Goal: Task Accomplishment & Management: Use online tool/utility

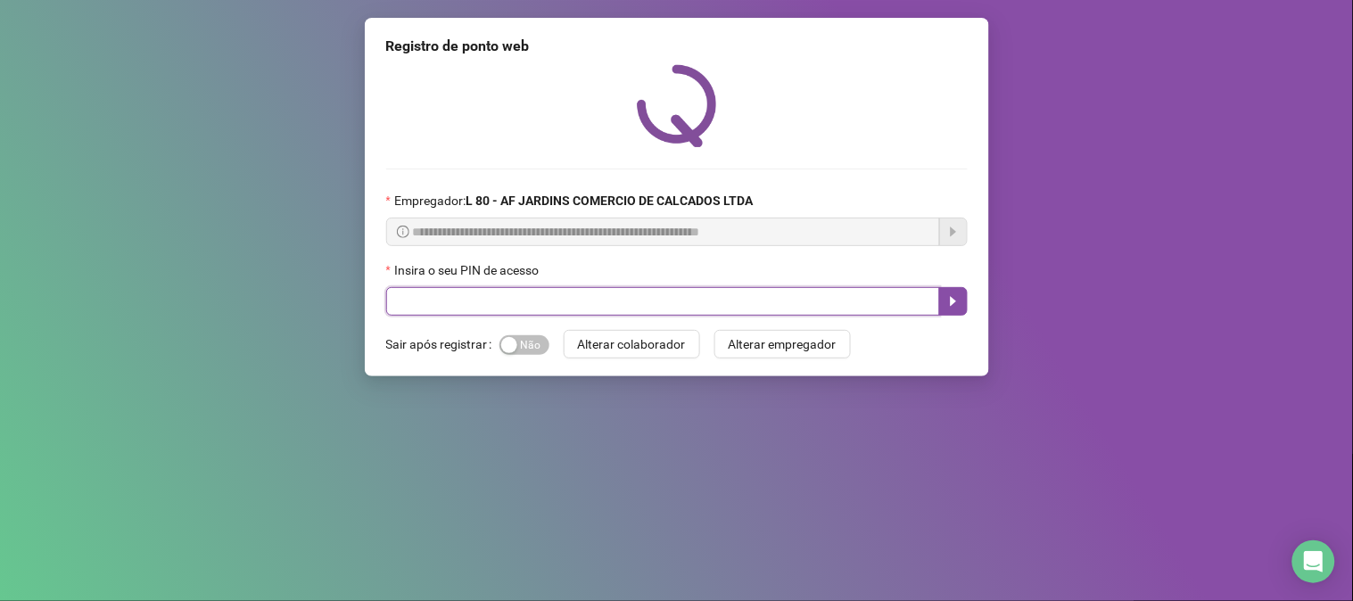
click at [614, 308] on input "text" at bounding box center [663, 301] width 554 height 29
type input "*****"
click at [957, 305] on icon "caret-right" at bounding box center [953, 301] width 14 height 14
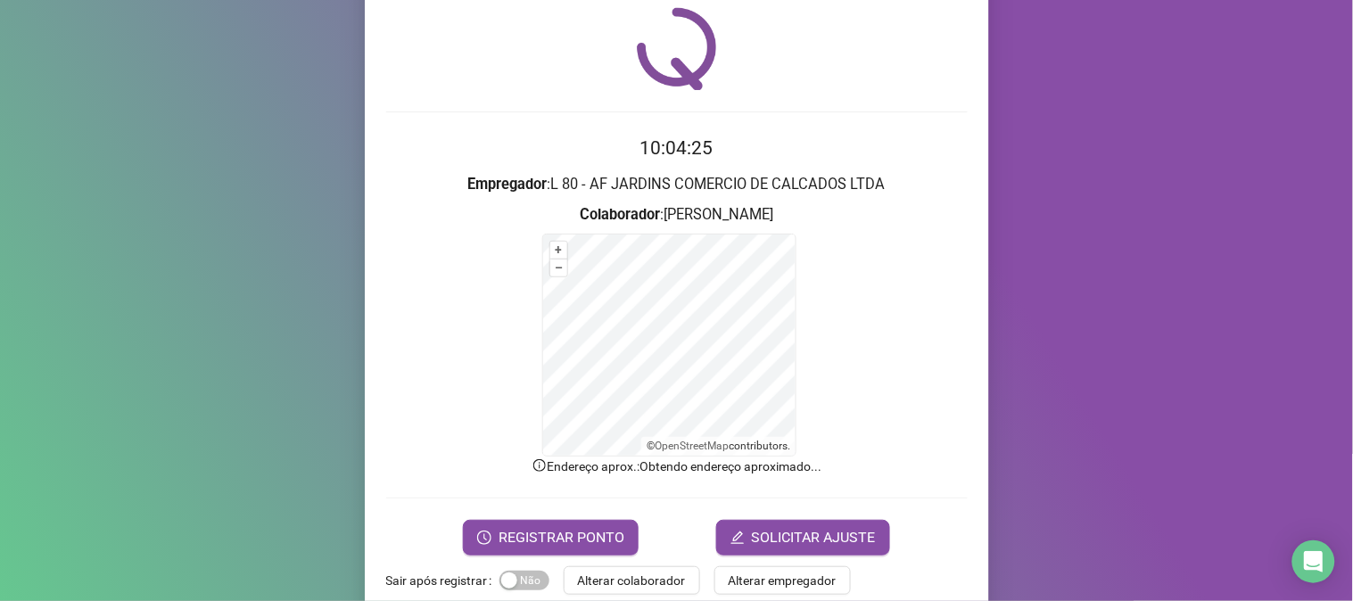
scroll to position [89, 0]
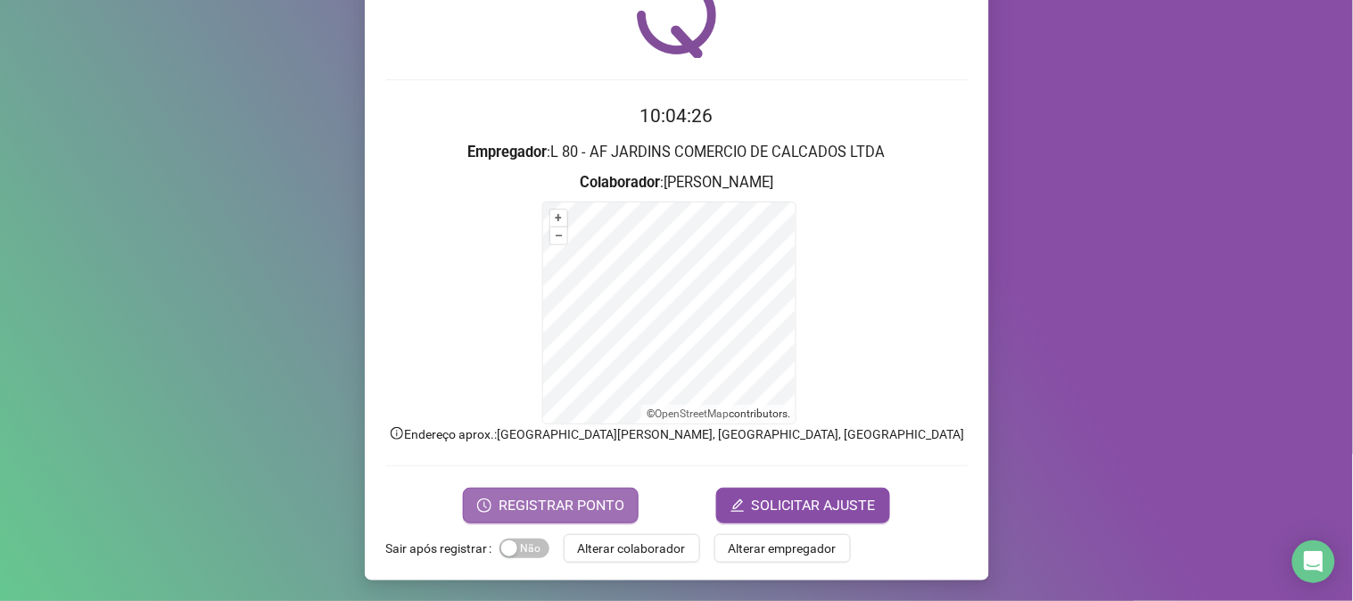
click at [548, 498] on span "REGISTRAR PONTO" at bounding box center [561, 505] width 126 height 21
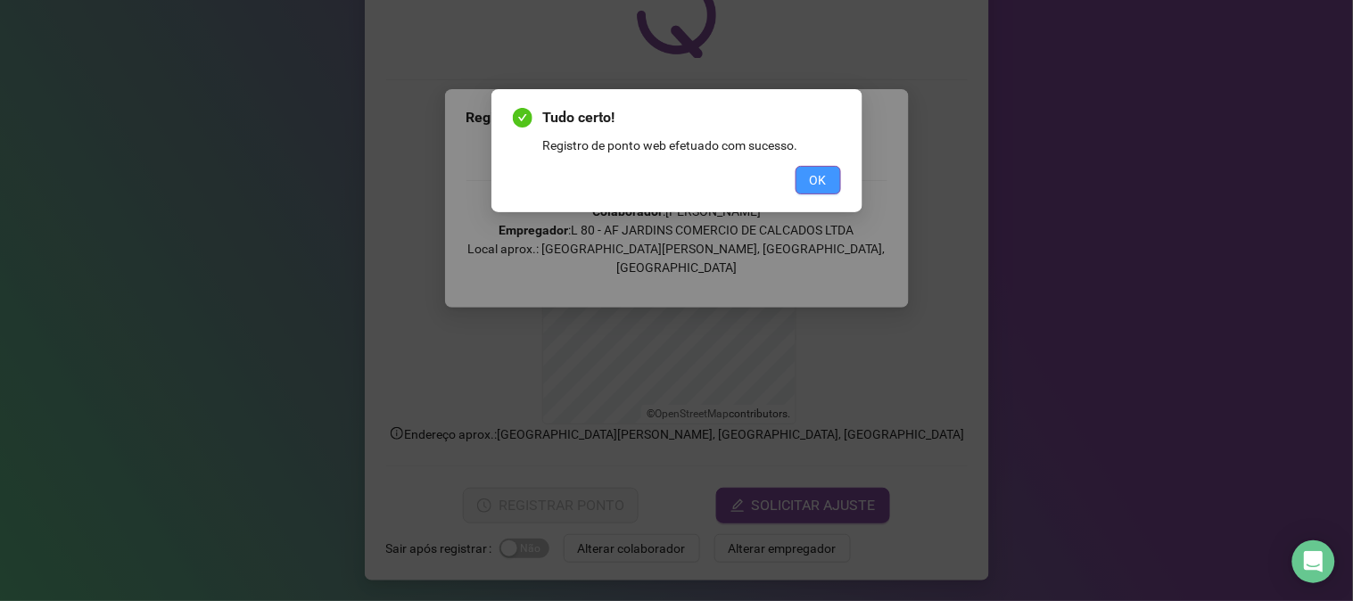
click at [822, 182] on span "OK" at bounding box center [818, 180] width 17 height 20
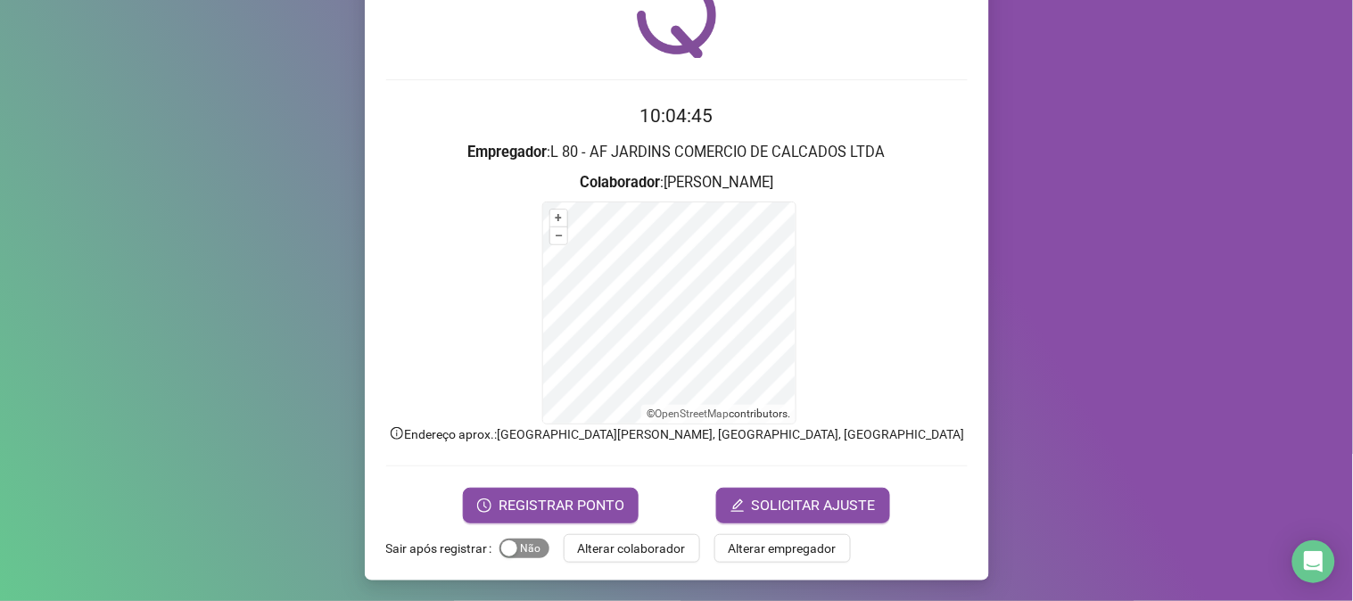
click at [513, 550] on span "Sim Não" at bounding box center [524, 549] width 50 height 20
click at [547, 507] on span "REGISTRAR PONTO" at bounding box center [561, 505] width 126 height 21
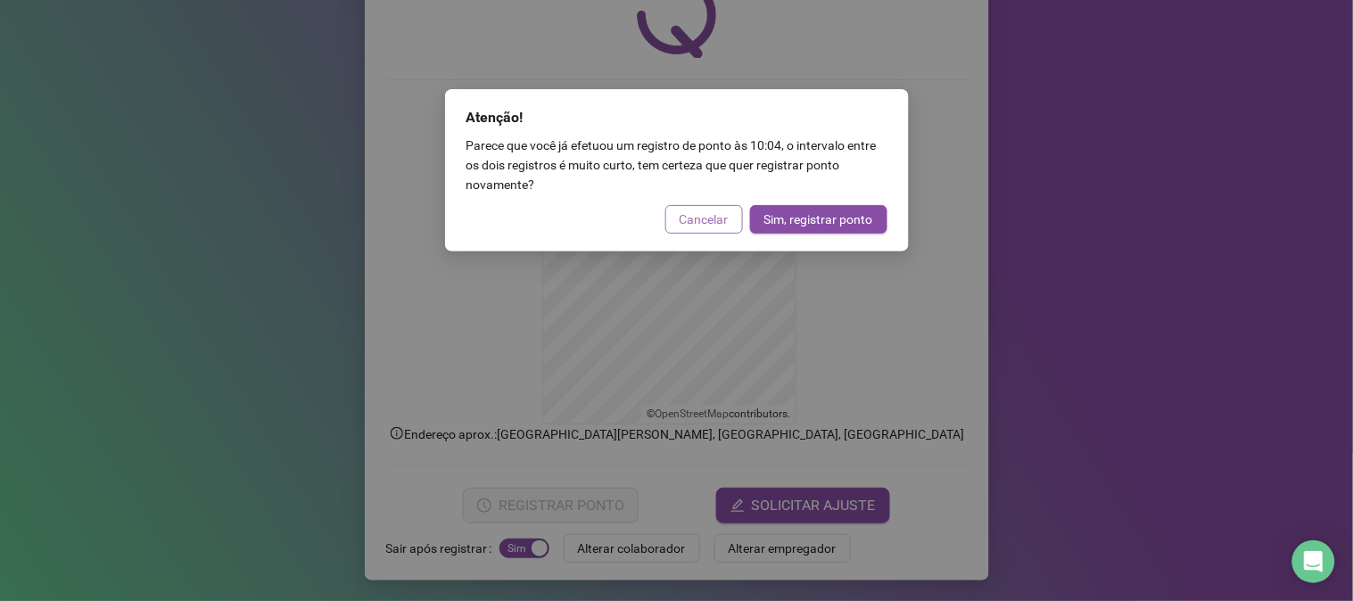
click at [710, 218] on span "Cancelar" at bounding box center [704, 220] width 49 height 20
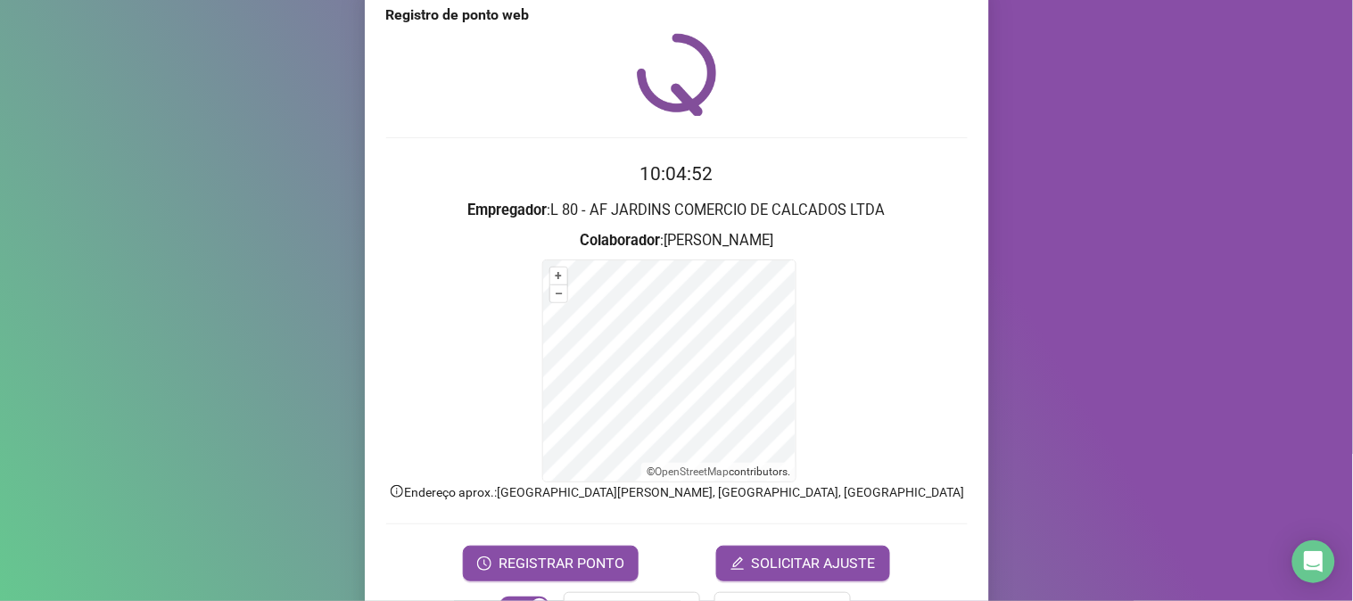
scroll to position [0, 0]
